Goal: Ask a question

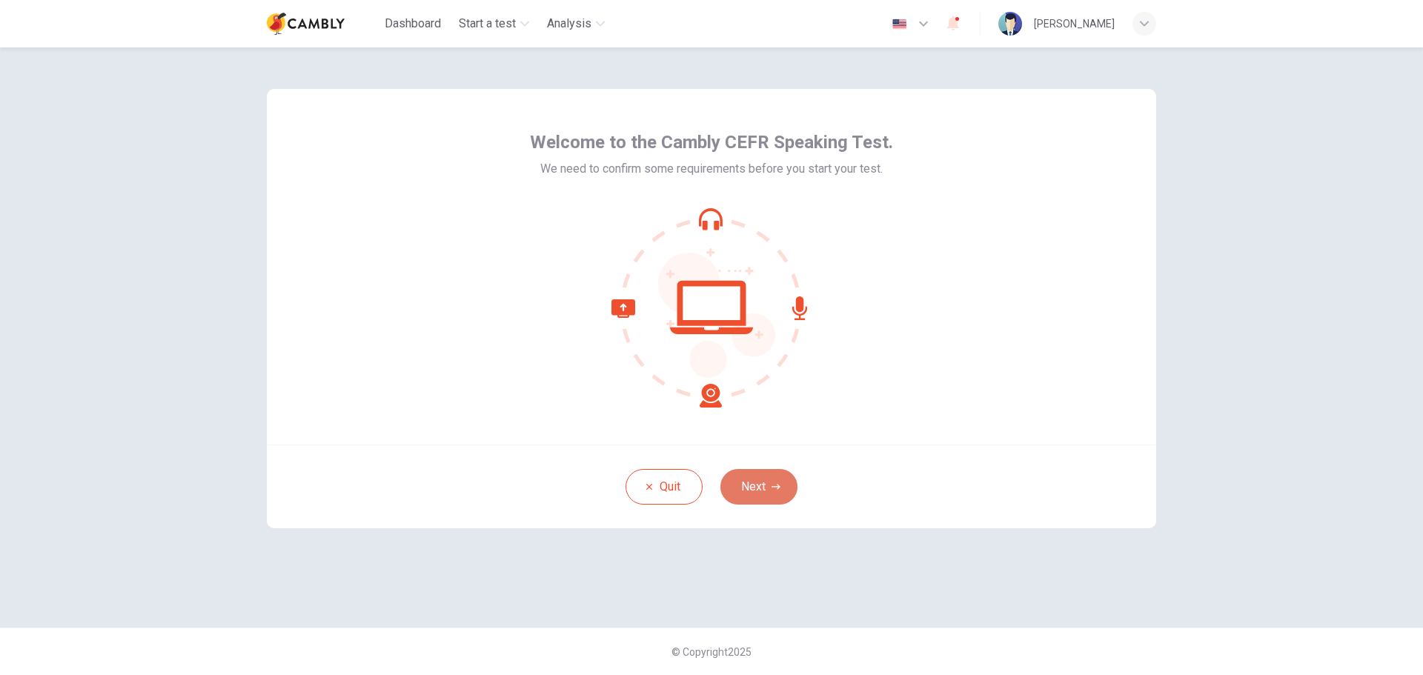
click at [773, 484] on icon "button" at bounding box center [776, 487] width 9 height 9
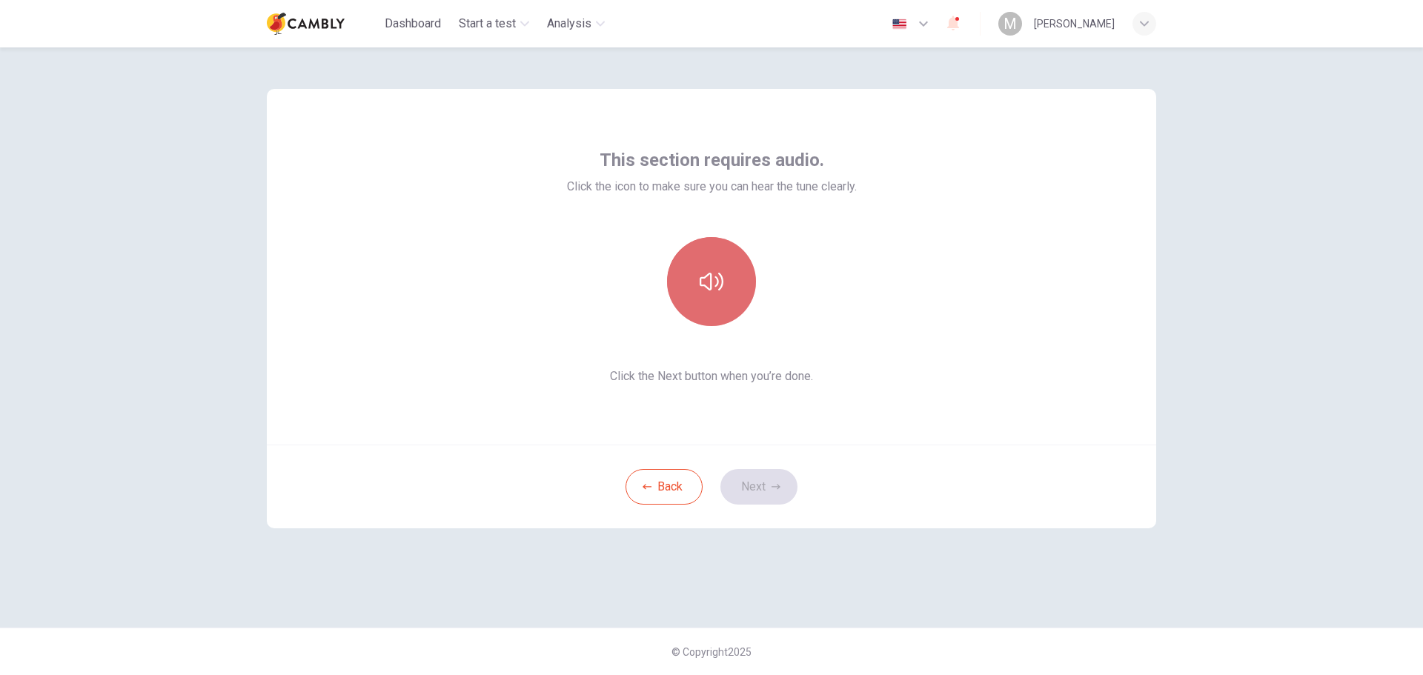
click at [711, 274] on icon "button" at bounding box center [712, 282] width 24 height 18
click at [781, 482] on button "Next" at bounding box center [759, 487] width 77 height 36
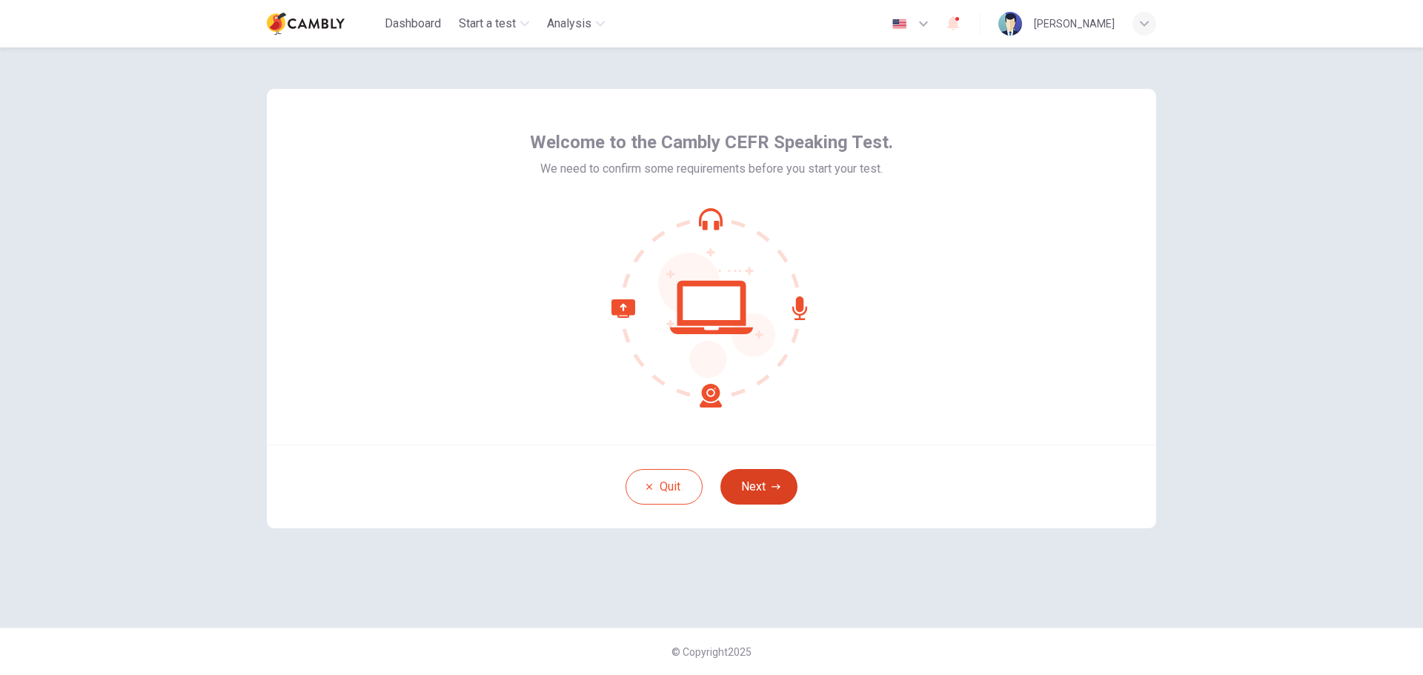
click at [772, 484] on icon "button" at bounding box center [776, 487] width 9 height 9
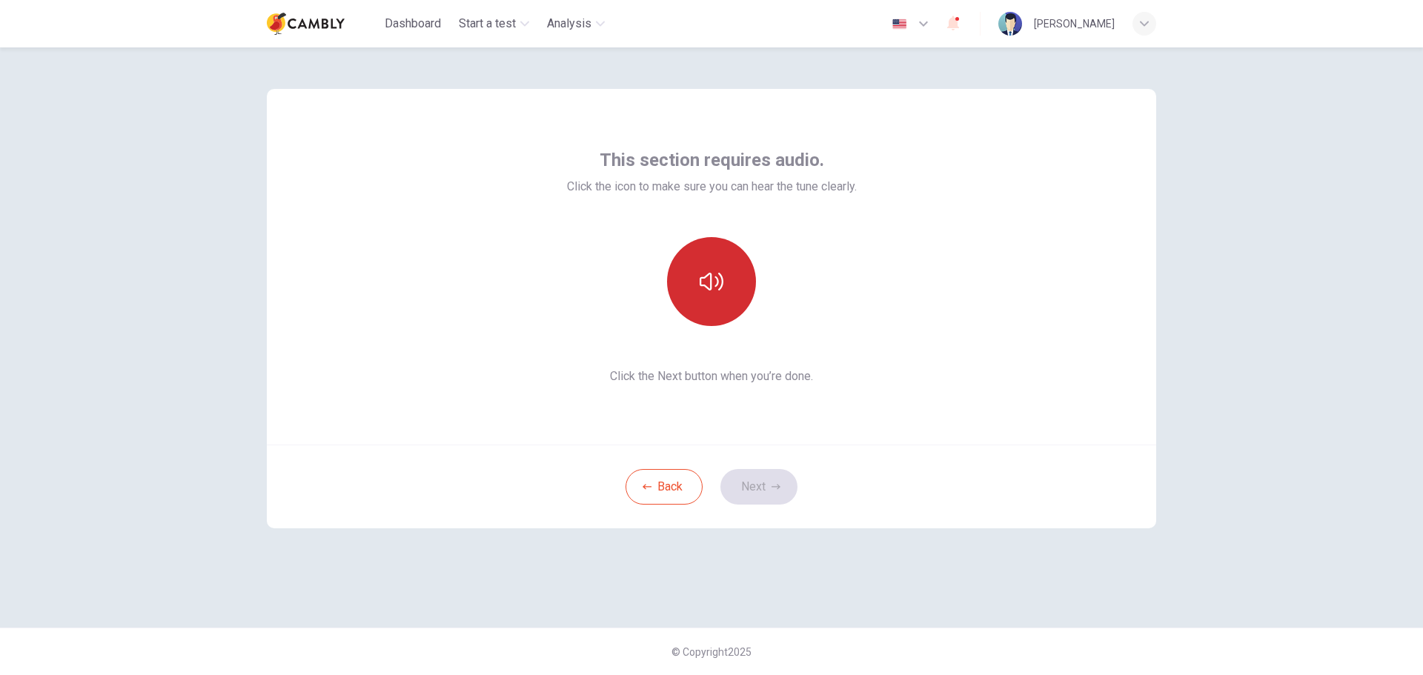
click at [723, 267] on button "button" at bounding box center [711, 281] width 89 height 89
click at [764, 483] on button "Next" at bounding box center [759, 487] width 77 height 36
